Goal: Task Accomplishment & Management: Complete application form

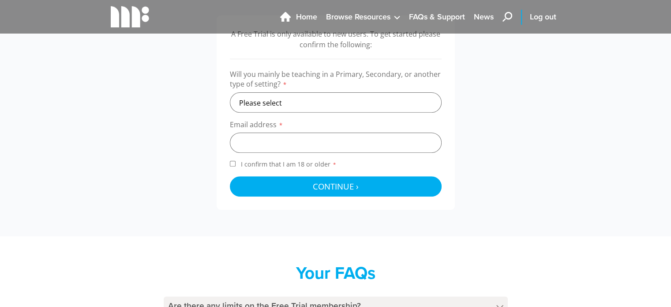
scroll to position [313, 0]
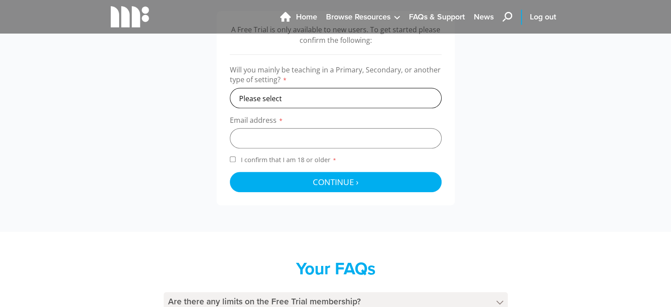
click at [293, 99] on select "Please select Primary Secondary Other" at bounding box center [336, 98] width 212 height 20
select select "secondary"
click at [230, 88] on select "Please select Primary Secondary Other" at bounding box center [336, 98] width 212 height 20
click at [283, 140] on input "email" at bounding box center [336, 138] width 212 height 20
type input "[EMAIL_ADDRESS][DOMAIN_NAME]"
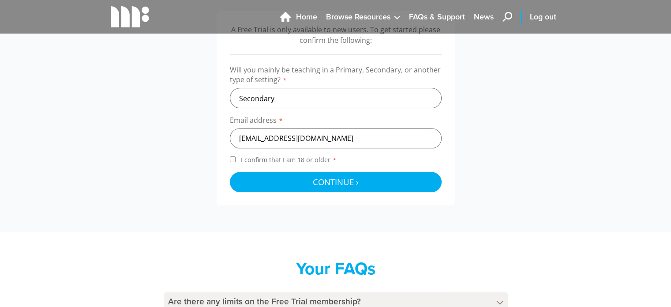
click at [265, 157] on span "I confirm that I am 18 or older *" at bounding box center [288, 159] width 99 height 8
click at [236, 157] on input "I confirm that I am 18 or older *" at bounding box center [233, 159] width 6 height 6
checkbox input "true"
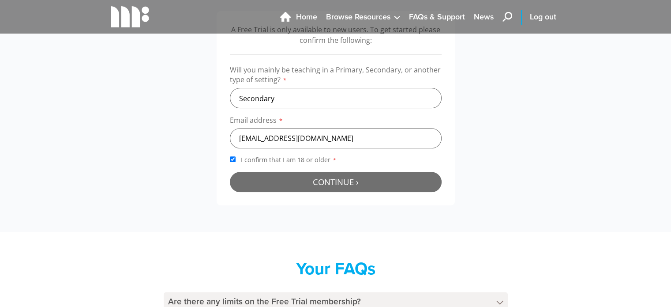
click at [321, 180] on span "Continue ›" at bounding box center [336, 181] width 46 height 11
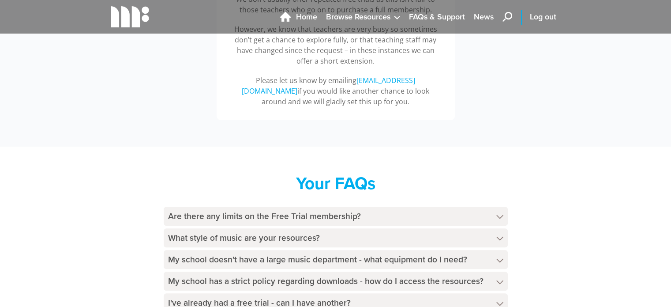
scroll to position [534, 0]
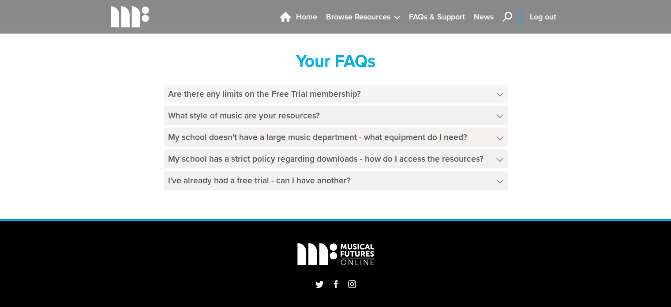
click at [300, 95] on h4 "Are there any limits on the Free Trial membership?" at bounding box center [336, 93] width 344 height 19
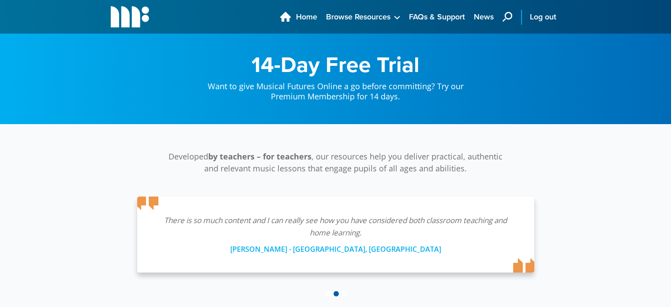
scroll to position [0, 0]
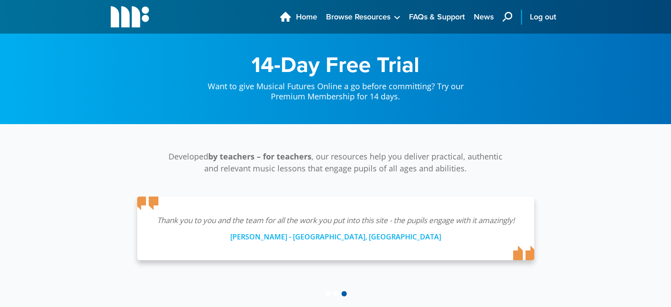
click at [503, 15] on icon "main navigation" at bounding box center [508, 17] width 10 height 10
